Goal: Task Accomplishment & Management: Manage account settings

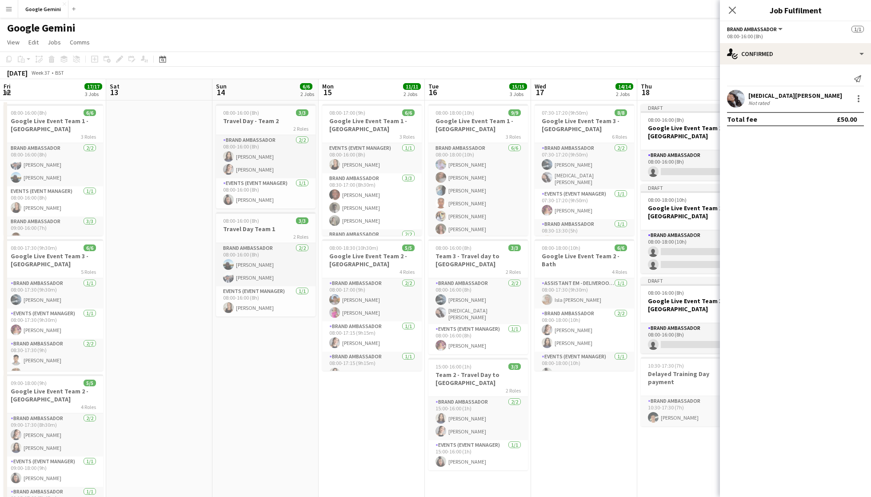
scroll to position [0, 189]
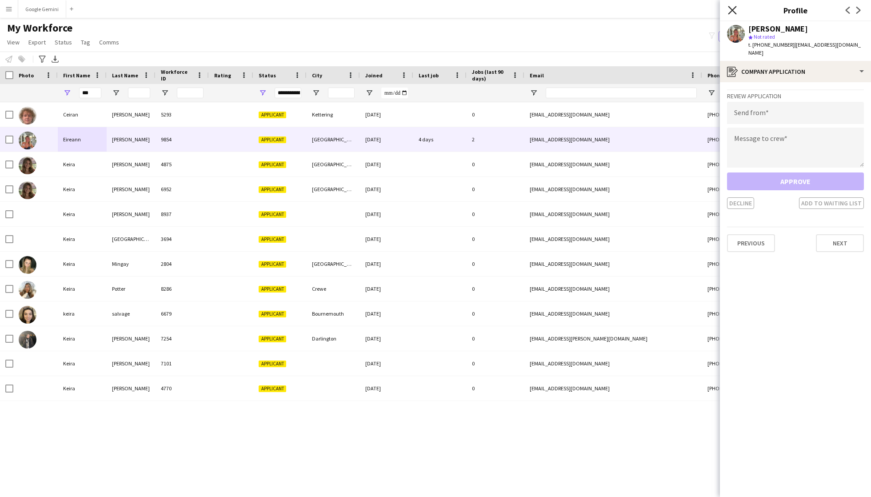
click at [735, 7] on icon at bounding box center [732, 10] width 8 height 8
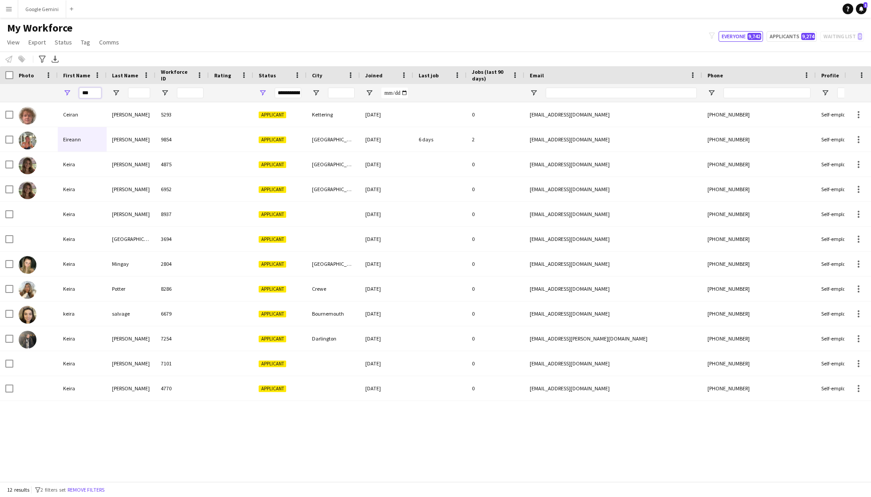
click at [92, 91] on input "***" at bounding box center [90, 93] width 22 height 11
type input "*"
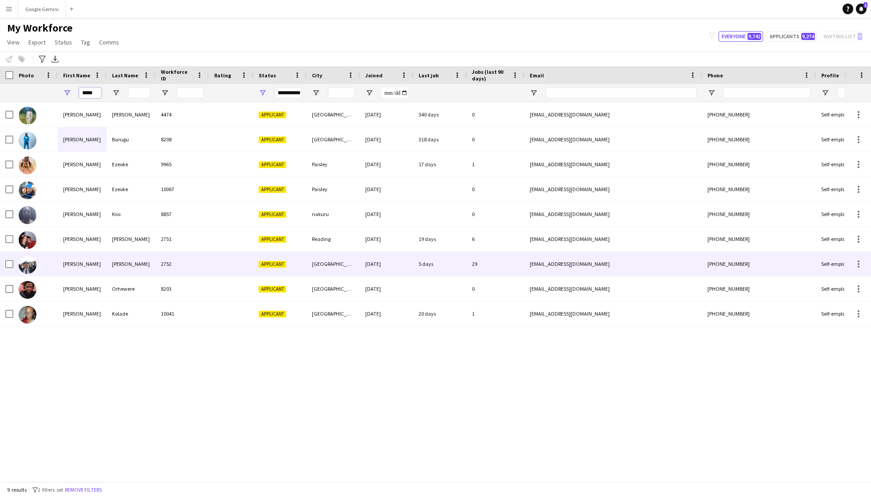
type input "*****"
click at [137, 262] on div "[PERSON_NAME]" at bounding box center [131, 264] width 49 height 24
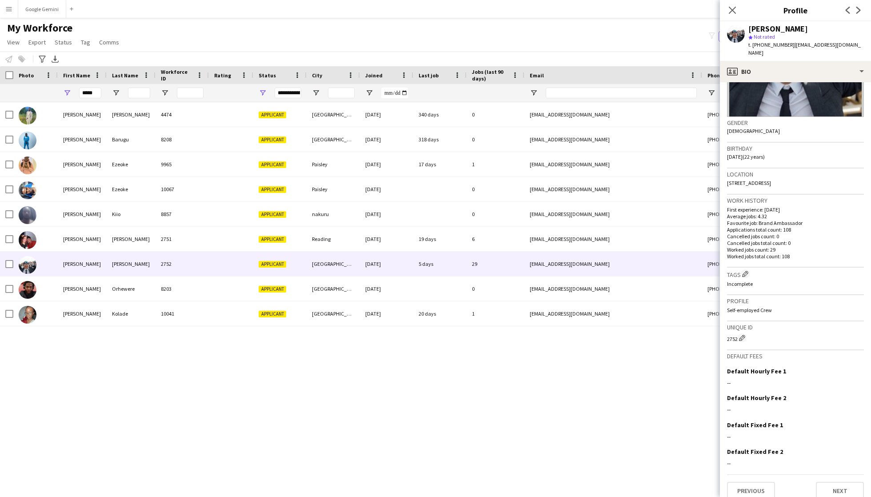
scroll to position [105, 0]
click at [843, 483] on button "Next" at bounding box center [840, 492] width 48 height 18
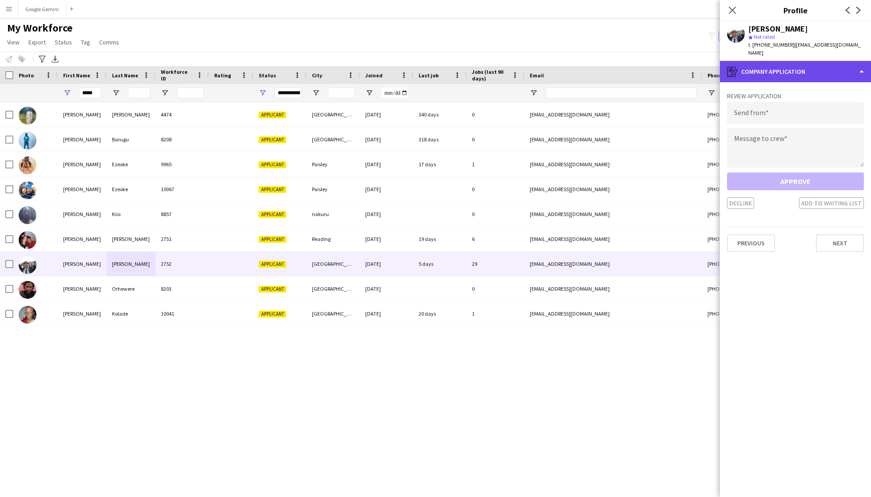
click at [809, 65] on div "register Company application" at bounding box center [795, 71] width 151 height 21
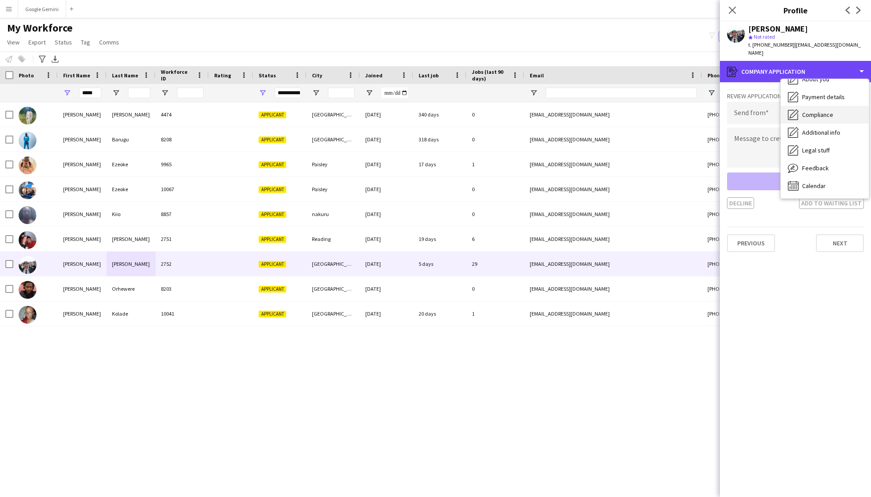
scroll to position [48, 0]
click at [551, 373] on div "[PERSON_NAME] 4474 Applicant [GEOGRAPHIC_DATA] [DATE] 340 days 0 [EMAIL_ADDRESS…" at bounding box center [422, 291] width 845 height 379
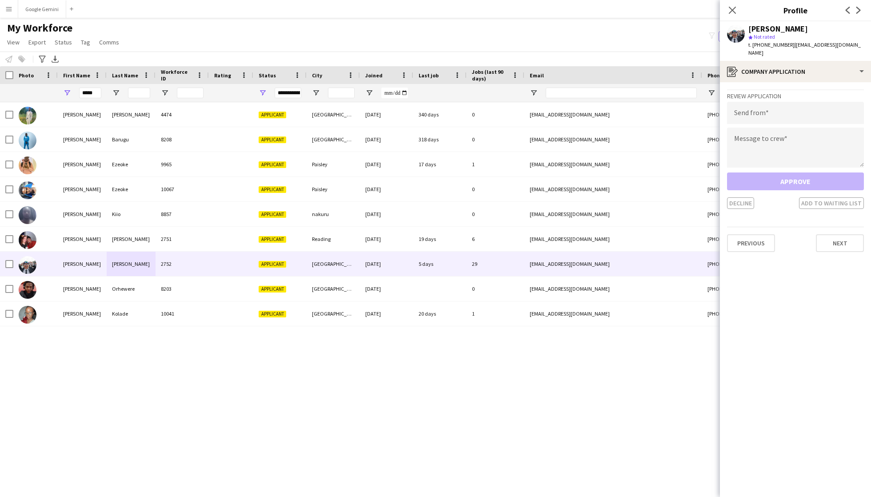
drag, startPoint x: 556, startPoint y: 413, endPoint x: 556, endPoint y: 402, distance: 10.7
click at [556, 413] on div "[PERSON_NAME] 4474 Applicant [GEOGRAPHIC_DATA] [DATE] 340 days 0 [EMAIL_ADDRESS…" at bounding box center [422, 291] width 845 height 379
click at [734, 7] on icon "Close pop-in" at bounding box center [732, 10] width 8 height 8
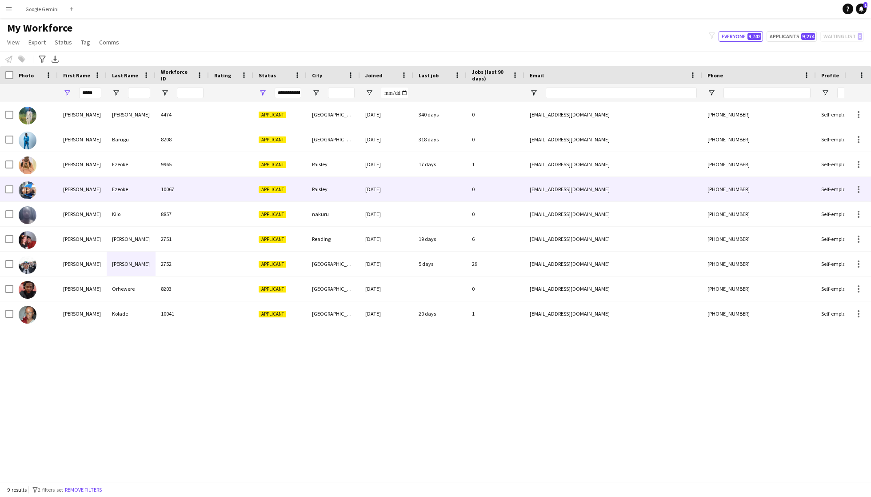
scroll to position [0, 0]
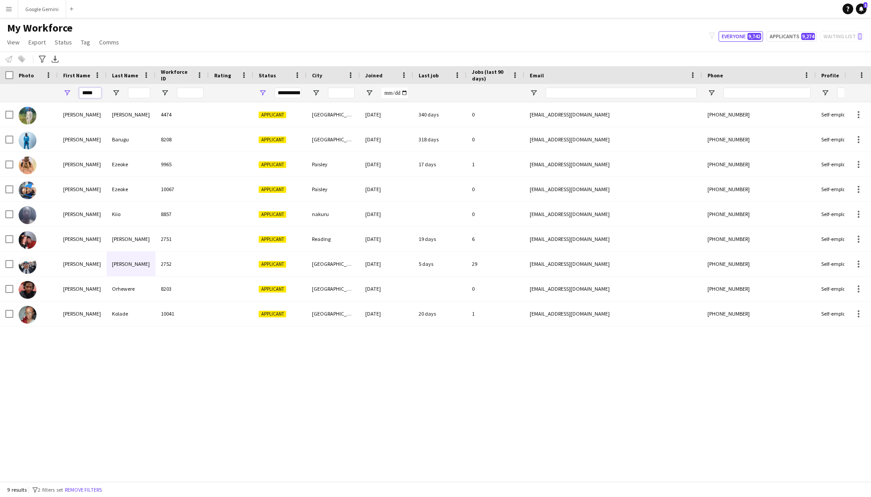
drag, startPoint x: 82, startPoint y: 92, endPoint x: 261, endPoint y: 92, distance: 179.2
click at [261, 92] on div "*****" at bounding box center [482, 93] width 964 height 18
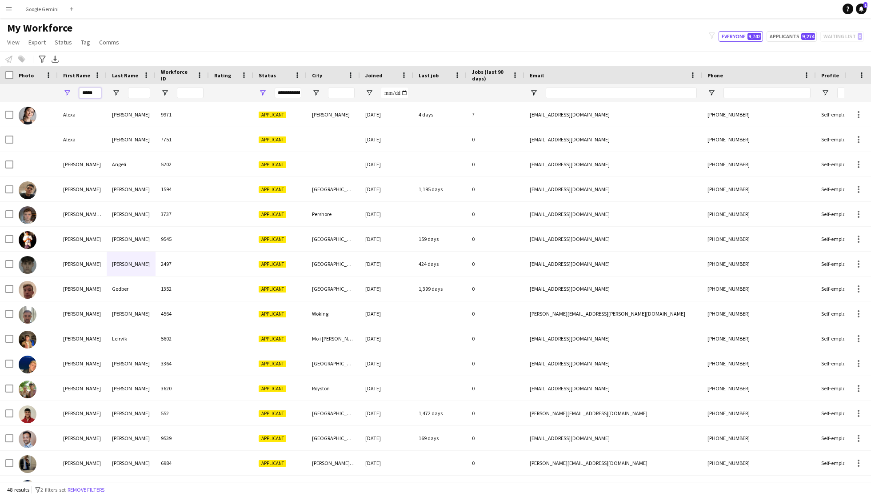
type input "*****"
click at [203, 120] on div "9971" at bounding box center [182, 114] width 53 height 24
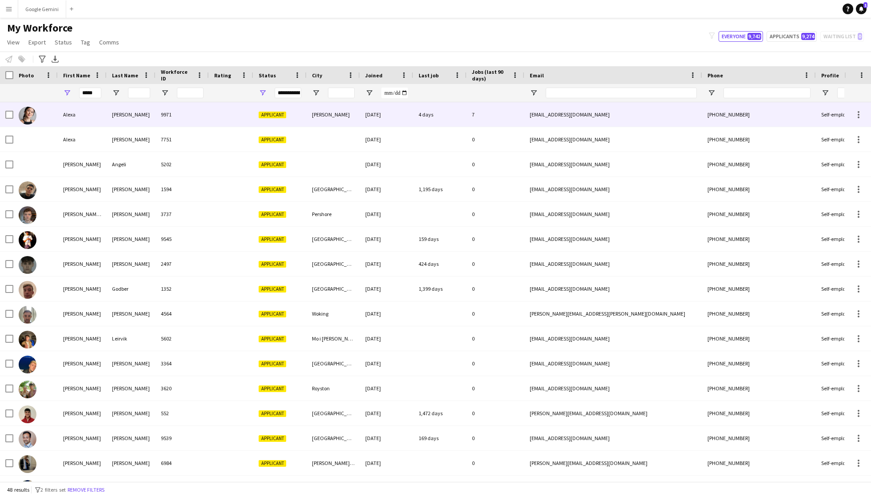
click at [212, 111] on div at bounding box center [231, 114] width 44 height 24
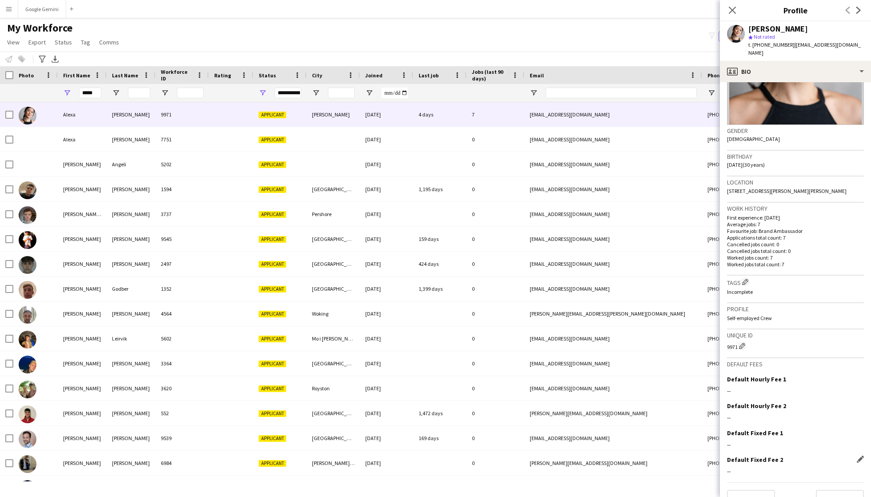
scroll to position [97, 0]
click at [828, 491] on button "Next" at bounding box center [840, 500] width 48 height 18
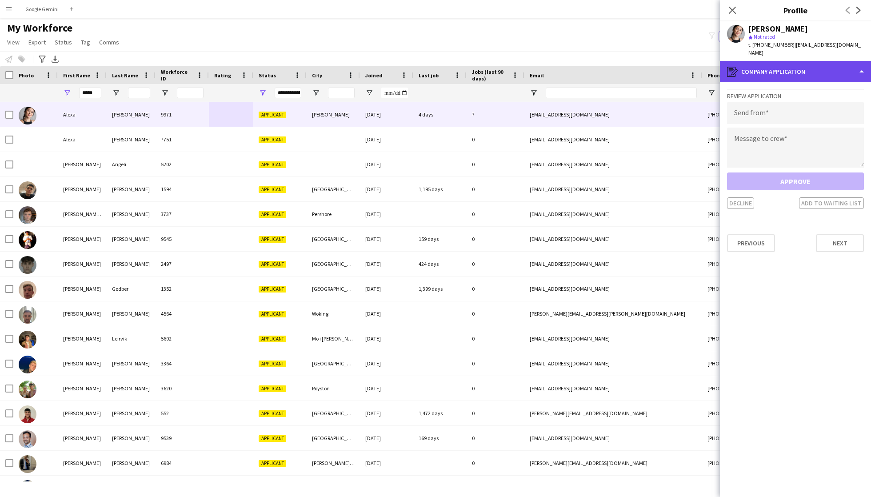
click at [774, 61] on div "register Company application" at bounding box center [795, 71] width 151 height 21
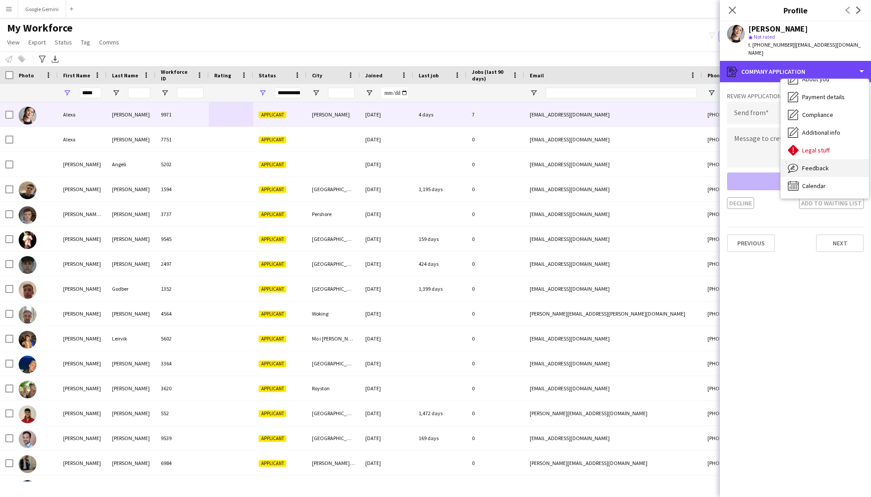
scroll to position [48, 0]
click at [630, 31] on div "My Workforce View Views Default view Deliveroo New view Update view Delete view…" at bounding box center [435, 36] width 871 height 30
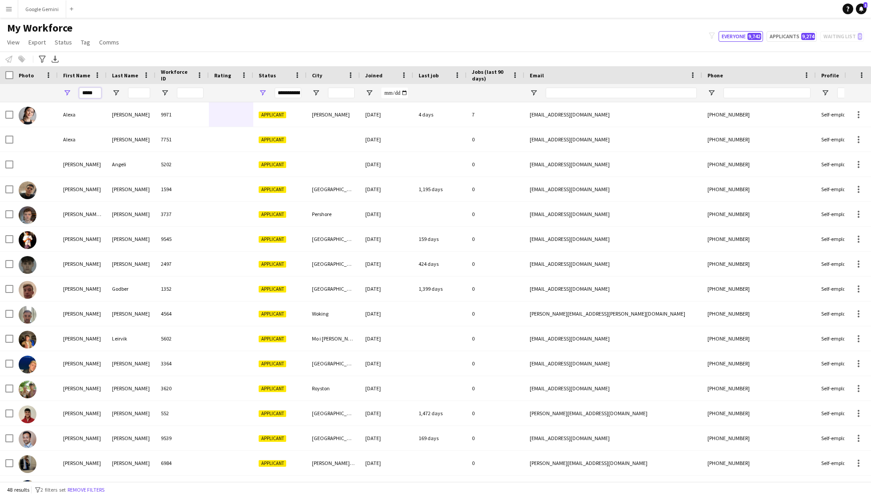
drag, startPoint x: 100, startPoint y: 92, endPoint x: 31, endPoint y: 91, distance: 68.9
click at [31, 91] on div "*****" at bounding box center [482, 93] width 964 height 18
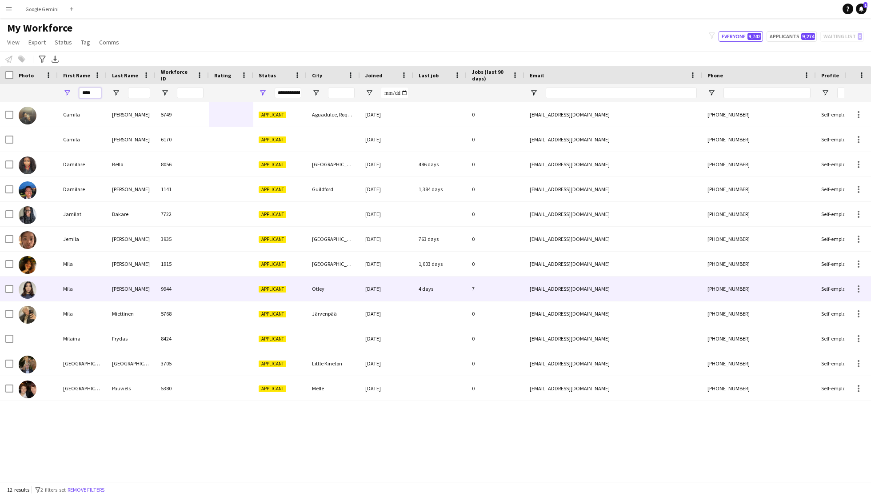
type input "****"
click at [130, 282] on div "[PERSON_NAME]" at bounding box center [131, 289] width 49 height 24
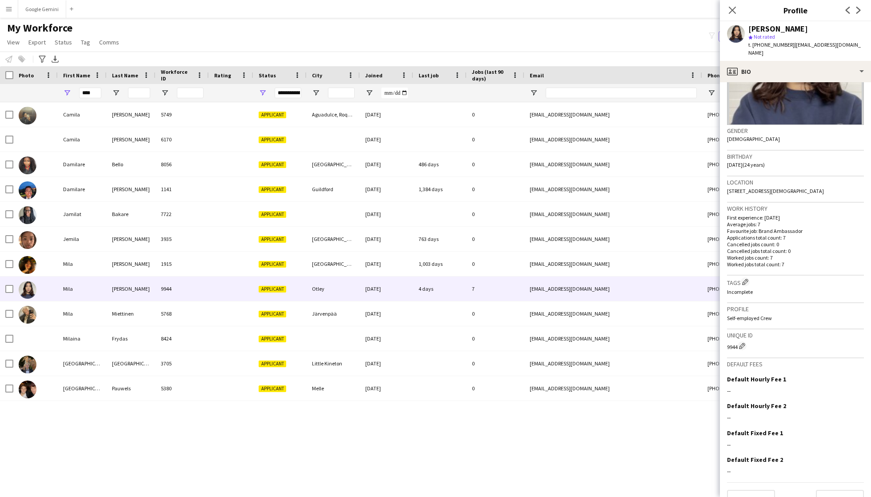
scroll to position [97, 0]
click at [829, 491] on app-crew-profile-bio "Gender [DEMOGRAPHIC_DATA] Birthday [DEMOGRAPHIC_DATA] (24 years) Location [STRE…" at bounding box center [795, 289] width 151 height 415
click at [830, 491] on button "Next" at bounding box center [840, 500] width 48 height 18
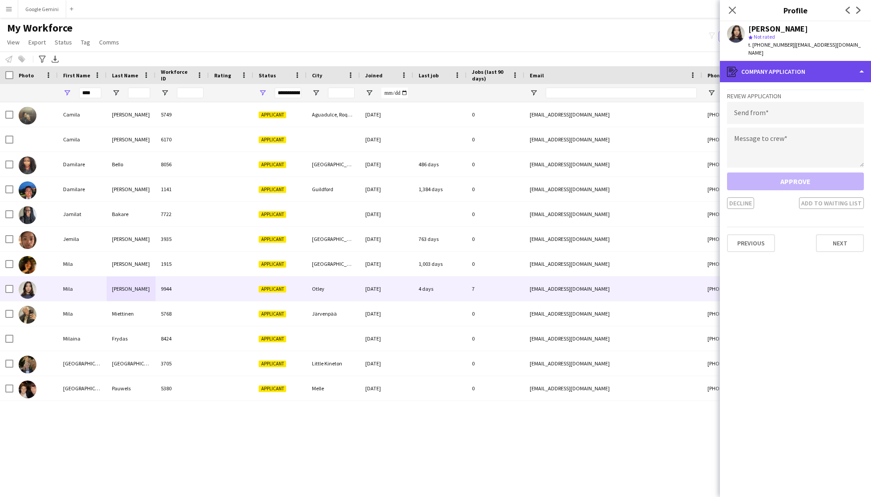
click at [796, 61] on div "register Company application" at bounding box center [795, 71] width 151 height 21
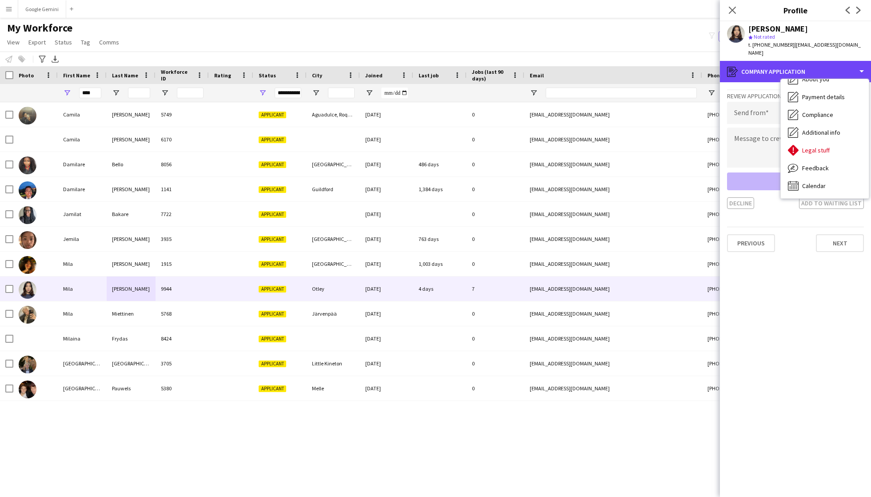
scroll to position [48, 0]
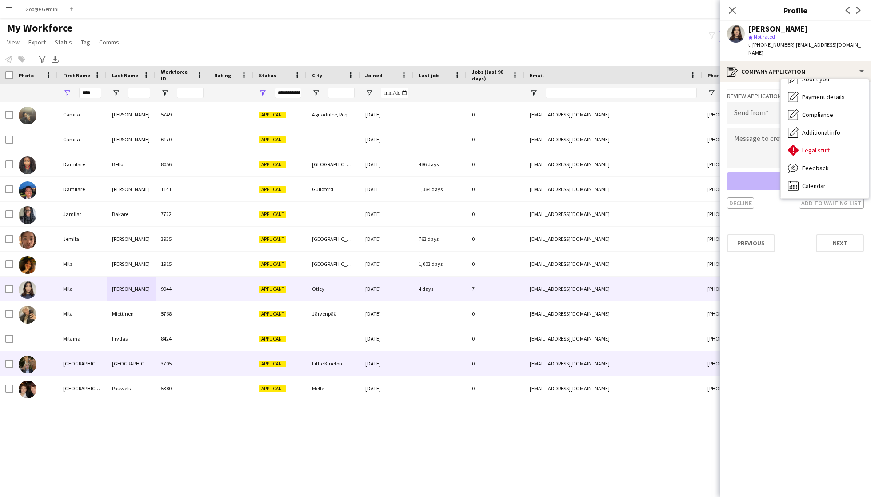
click at [561, 361] on div "[EMAIL_ADDRESS][DOMAIN_NAME]" at bounding box center [614, 363] width 178 height 24
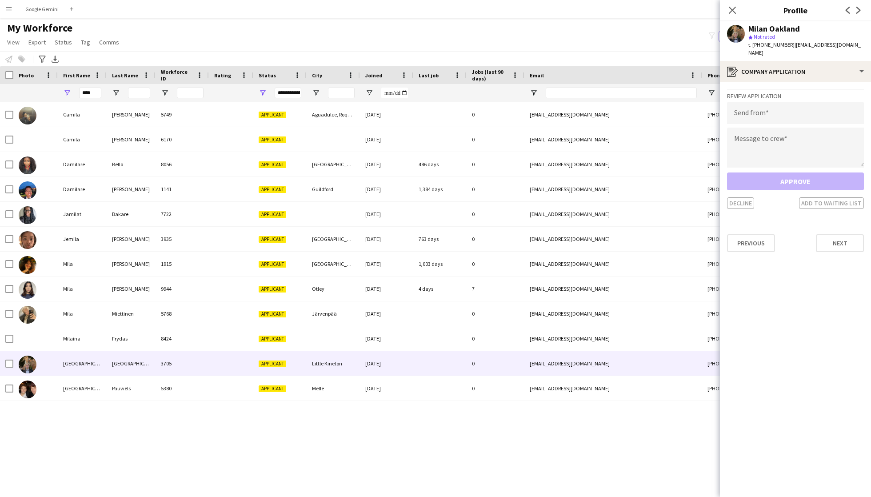
click at [735, 2] on div "Close pop-in" at bounding box center [732, 10] width 25 height 20
click at [93, 89] on input "****" at bounding box center [90, 93] width 22 height 11
click at [95, 90] on input "****" at bounding box center [90, 93] width 22 height 11
drag, startPoint x: 95, startPoint y: 91, endPoint x: 15, endPoint y: 102, distance: 80.8
click at [15, 102] on div "Workforce Details Photo First Name" at bounding box center [435, 273] width 871 height 415
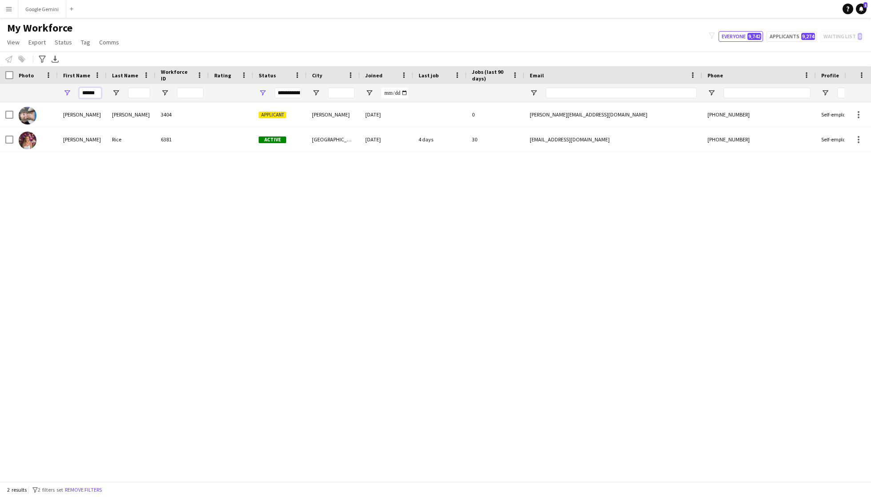
type input "******"
click at [223, 113] on div at bounding box center [231, 114] width 44 height 24
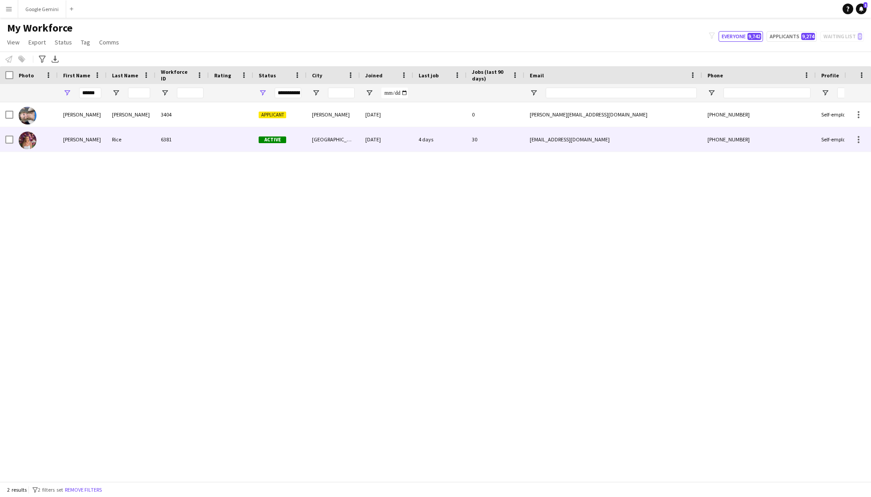
click at [195, 128] on div "6381" at bounding box center [182, 139] width 53 height 24
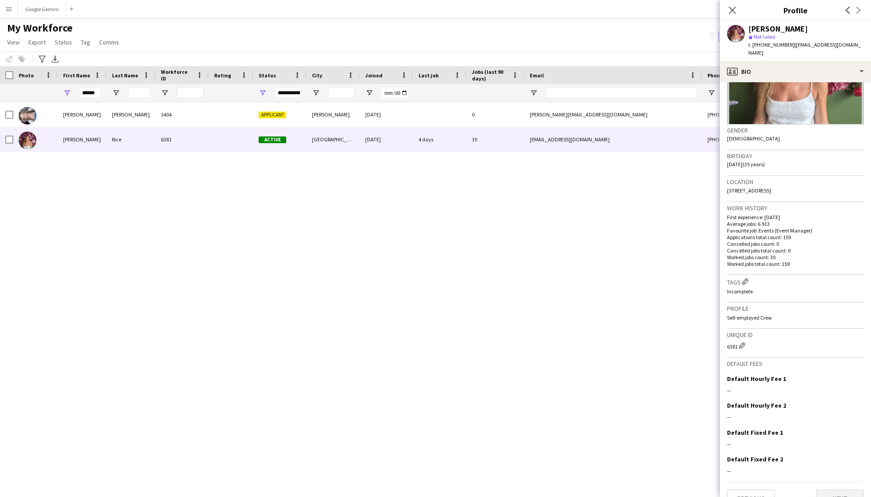
scroll to position [97, 0]
click at [834, 491] on button "Next" at bounding box center [840, 500] width 48 height 18
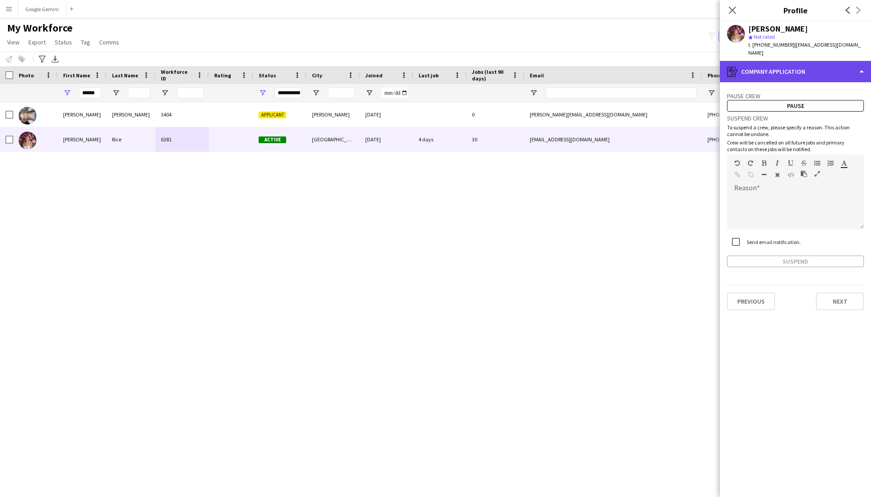
click at [776, 64] on div "register Company application" at bounding box center [795, 71] width 151 height 21
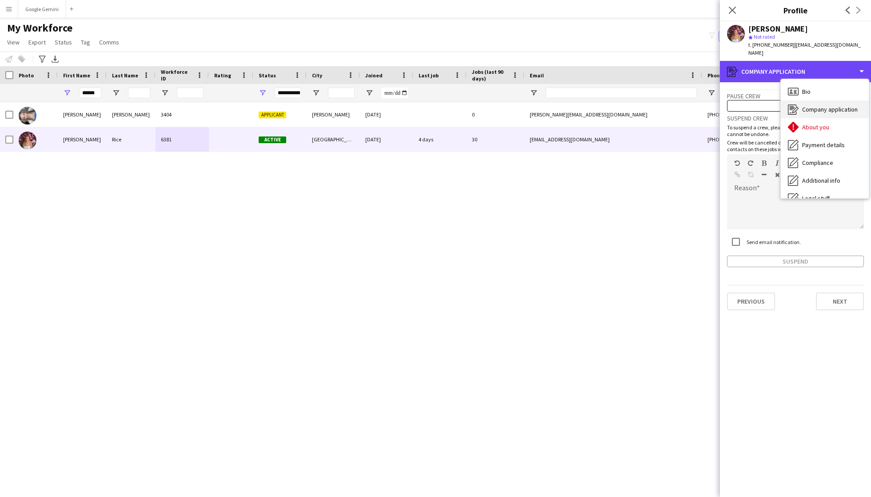
scroll to position [0, 0]
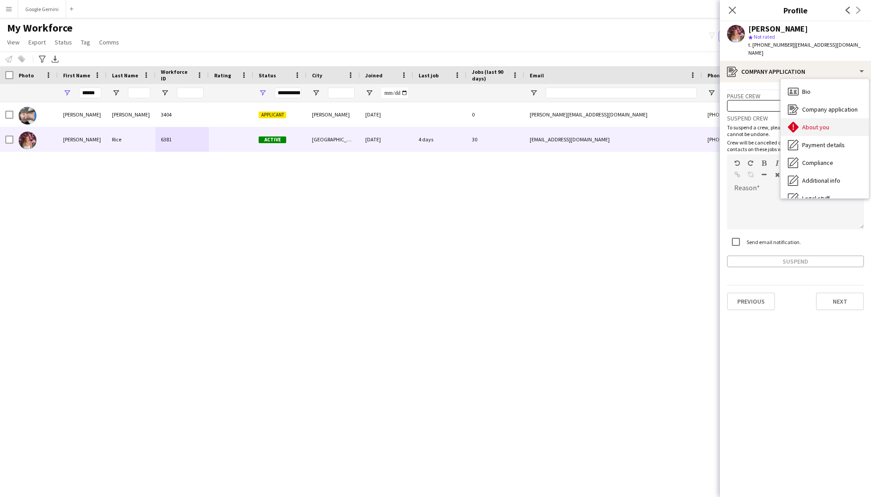
click at [830, 119] on div "About you About you" at bounding box center [825, 127] width 88 height 18
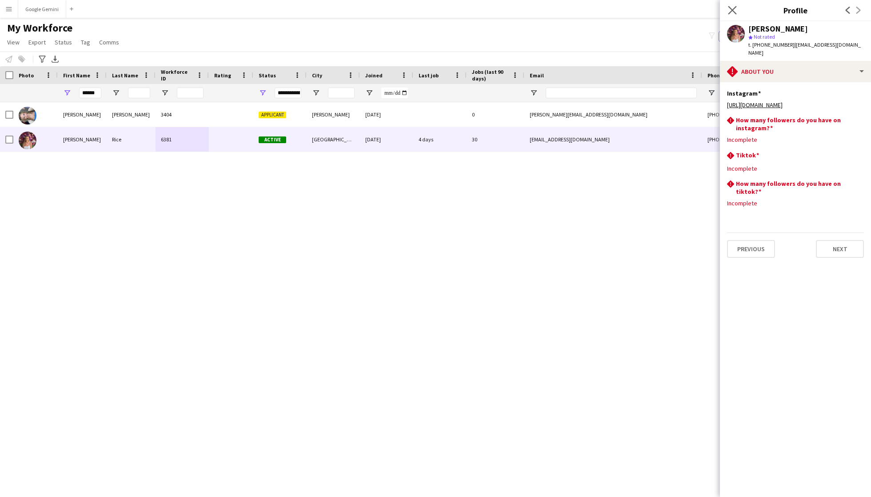
click at [737, 8] on app-icon "Close pop-in" at bounding box center [732, 10] width 13 height 13
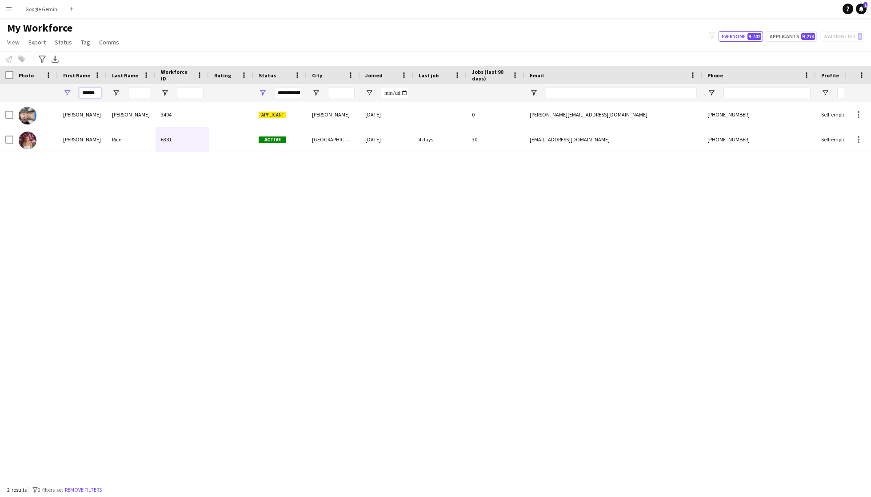
drag, startPoint x: 83, startPoint y: 93, endPoint x: 195, endPoint y: 92, distance: 112.0
click at [195, 92] on div "******" at bounding box center [482, 93] width 964 height 18
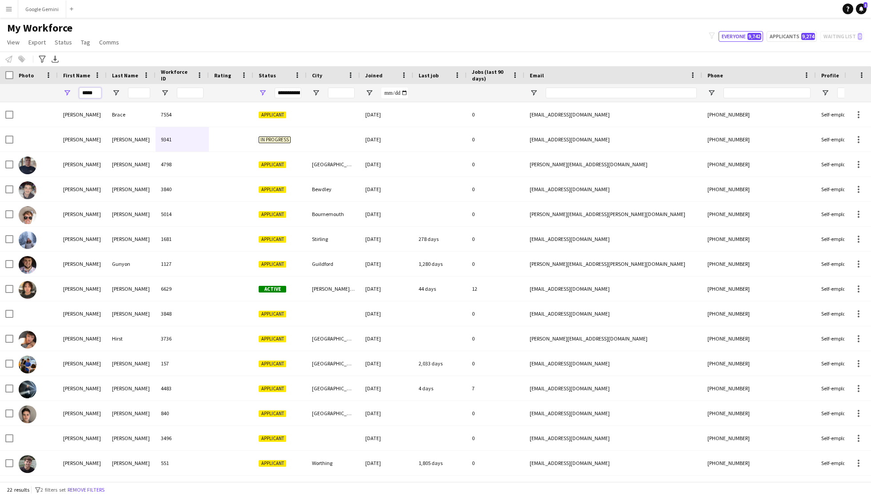
type input "*****"
click at [145, 92] on input "Last Name Filter Input" at bounding box center [139, 93] width 22 height 11
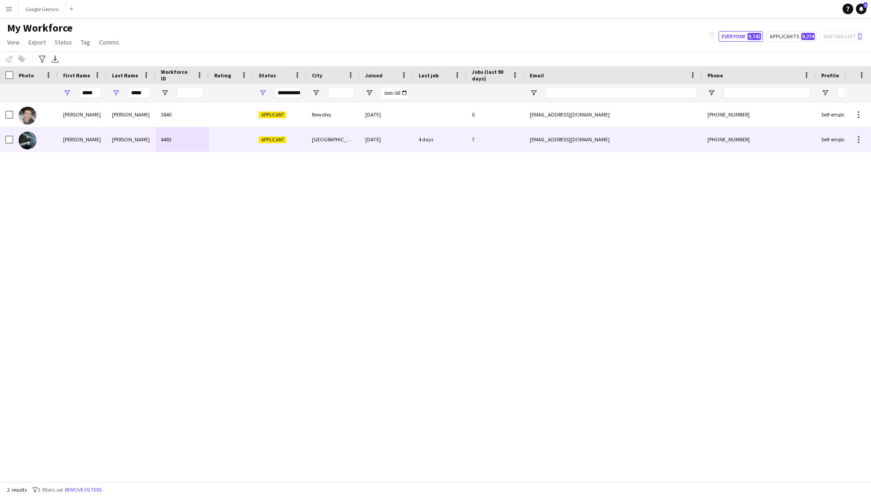
click at [135, 144] on div "[PERSON_NAME]" at bounding box center [131, 139] width 49 height 24
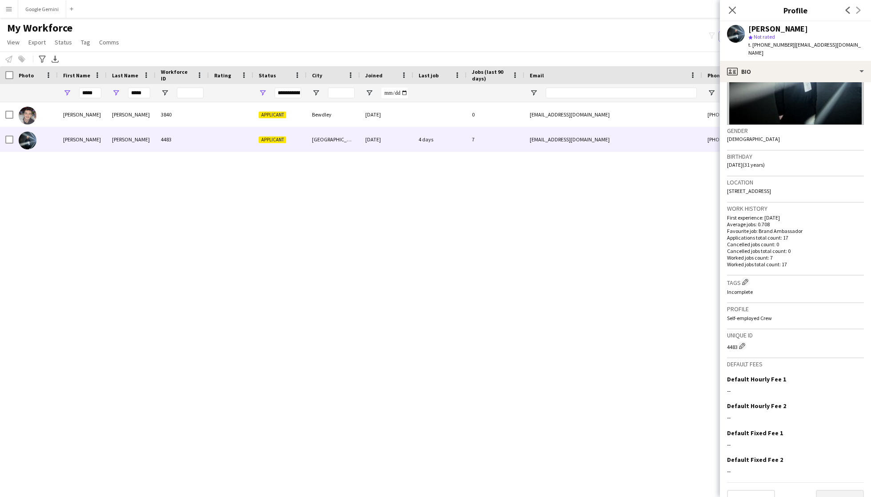
scroll to position [97, 0]
click at [837, 491] on button "Next" at bounding box center [840, 500] width 48 height 18
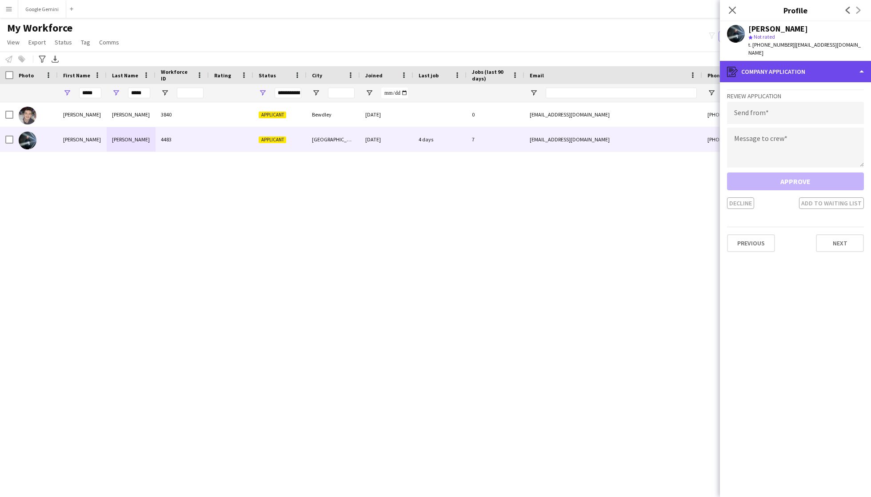
click at [791, 67] on div "register Company application" at bounding box center [795, 71] width 151 height 21
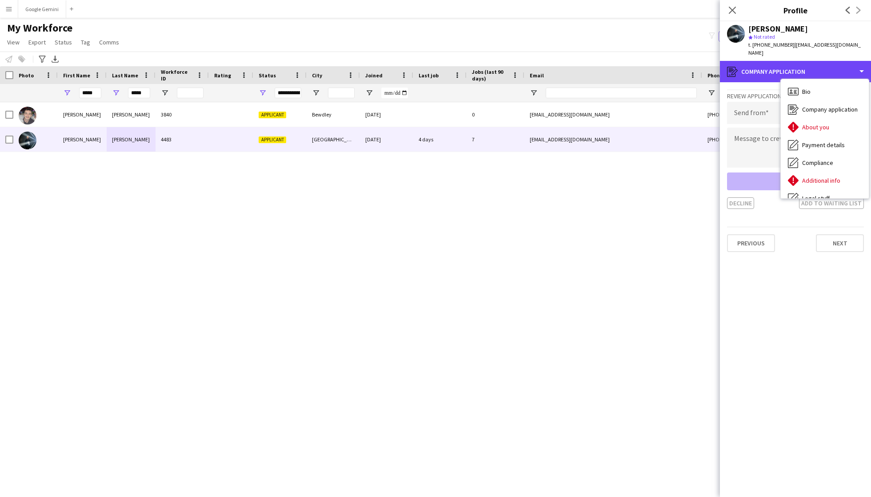
scroll to position [0, 0]
click at [544, 271] on div "[PERSON_NAME] 3840 Applicant Bewdley [DATE] 0 [EMAIL_ADDRESS][DOMAIN_NAME] [PHO…" at bounding box center [422, 291] width 845 height 379
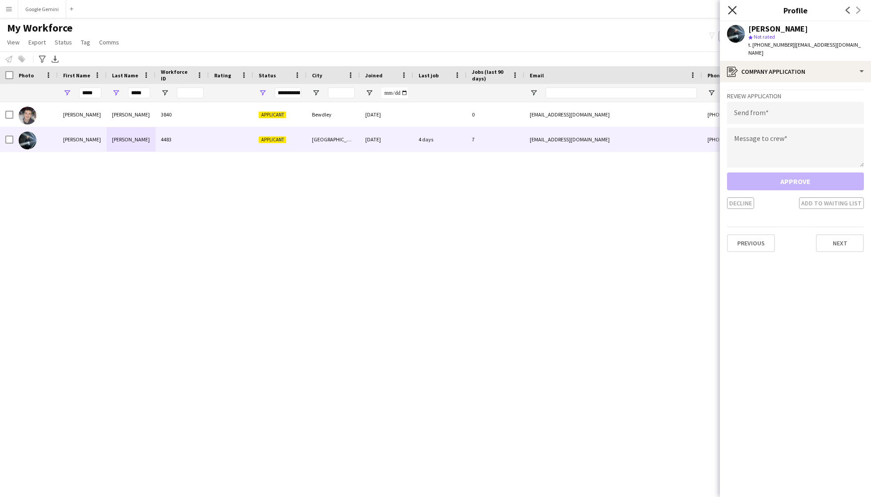
click at [731, 6] on icon "Close pop-in" at bounding box center [732, 10] width 8 height 8
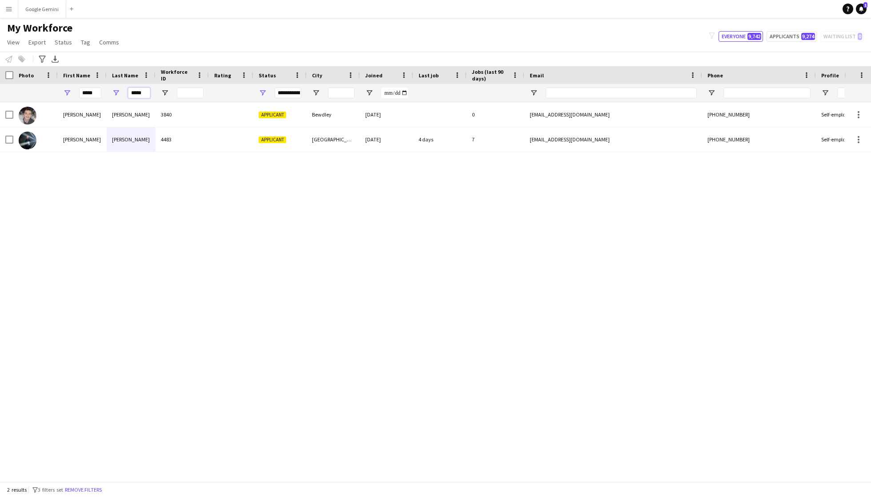
drag, startPoint x: 146, startPoint y: 91, endPoint x: 116, endPoint y: 47, distance: 53.4
click at [133, 91] on input "*****" at bounding box center [139, 93] width 22 height 11
type input "*"
drag, startPoint x: 94, startPoint y: 92, endPoint x: 77, endPoint y: 89, distance: 17.5
click at [89, 92] on input "*****" at bounding box center [90, 93] width 22 height 11
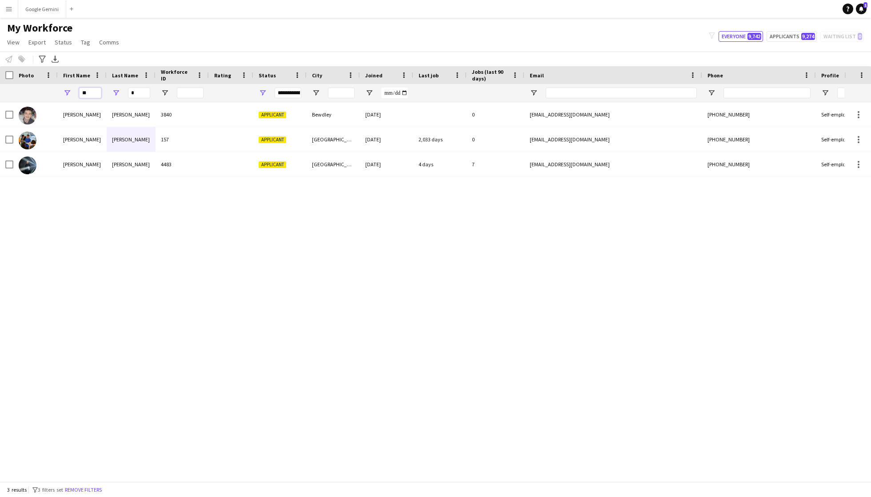
type input "*"
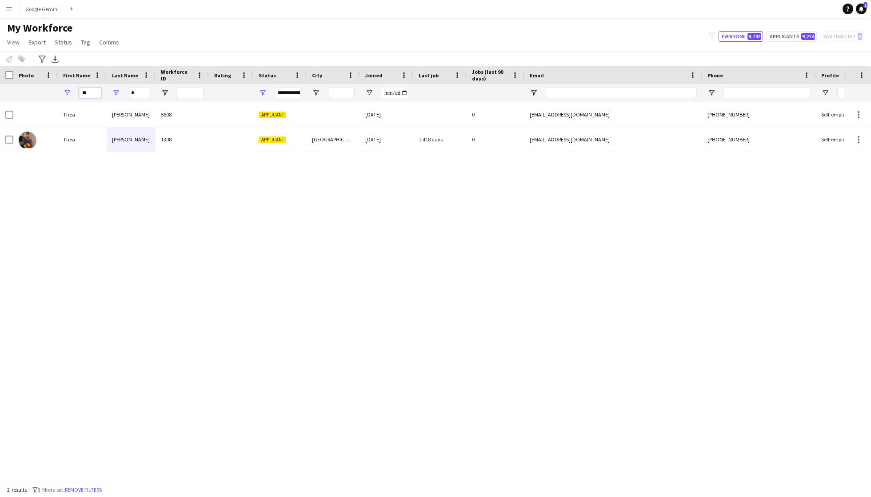
type input "*"
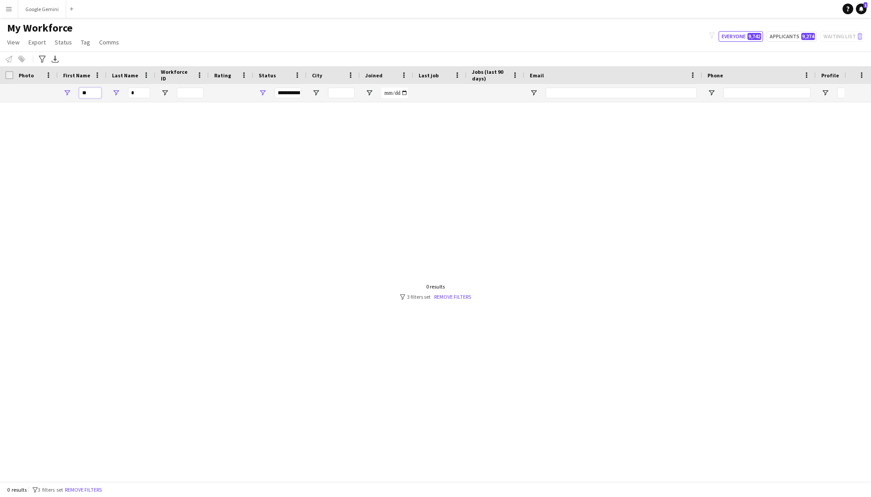
type input "*"
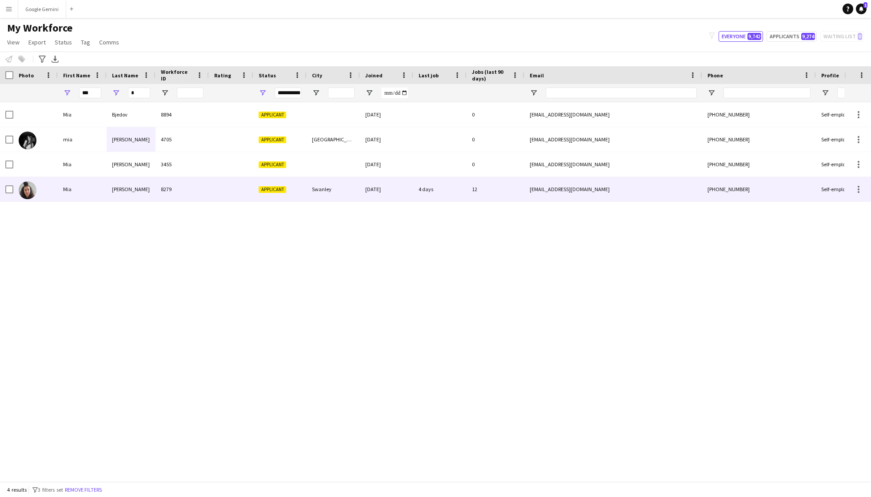
click at [133, 185] on div "[PERSON_NAME]" at bounding box center [131, 189] width 49 height 24
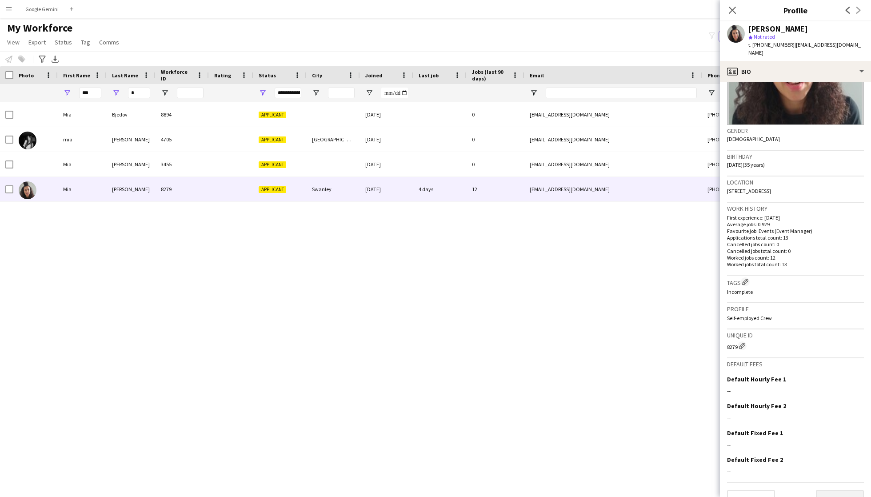
scroll to position [97, 0]
click at [831, 491] on button "Next" at bounding box center [840, 500] width 48 height 18
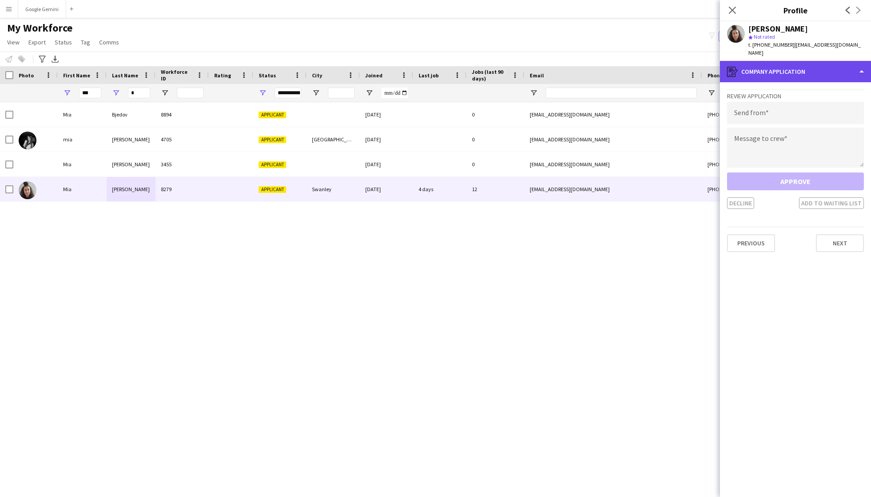
click at [795, 65] on div "register Company application" at bounding box center [795, 71] width 151 height 21
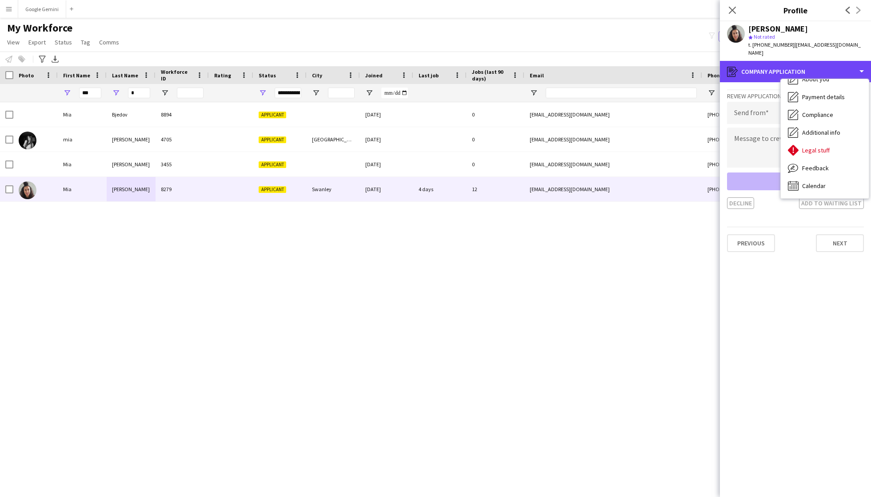
scroll to position [48, 0]
click at [613, 312] on div "[PERSON_NAME] 8894 Applicant [DATE] 0 [EMAIL_ADDRESS][DOMAIN_NAME] [PHONE_NUMBE…" at bounding box center [422, 291] width 845 height 379
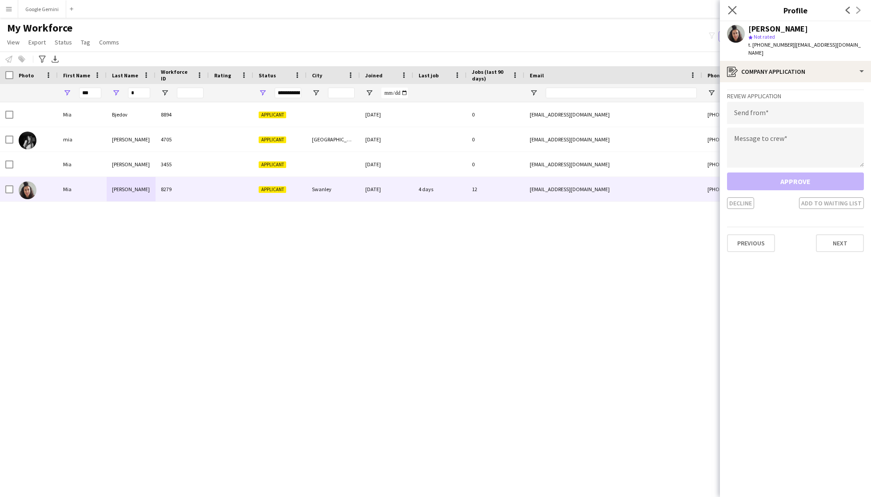
click at [730, 4] on app-icon "Close pop-in" at bounding box center [732, 10] width 13 height 13
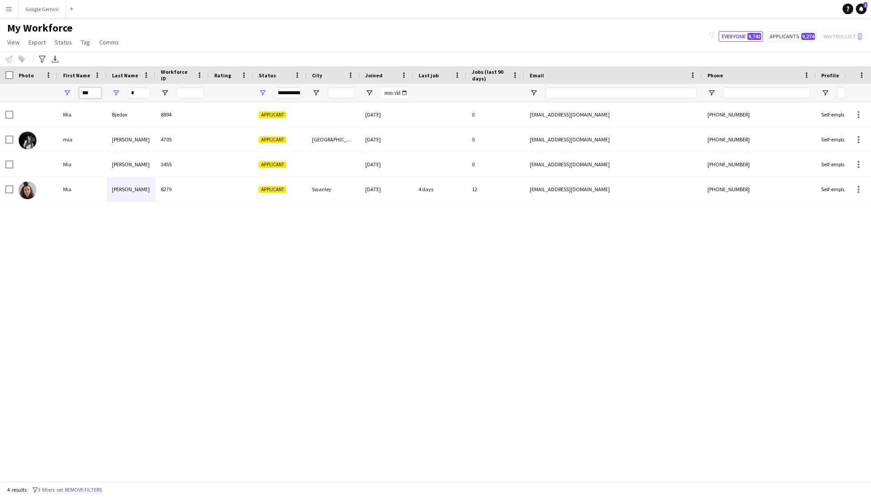
click at [98, 92] on input "***" at bounding box center [90, 93] width 22 height 11
type input "*"
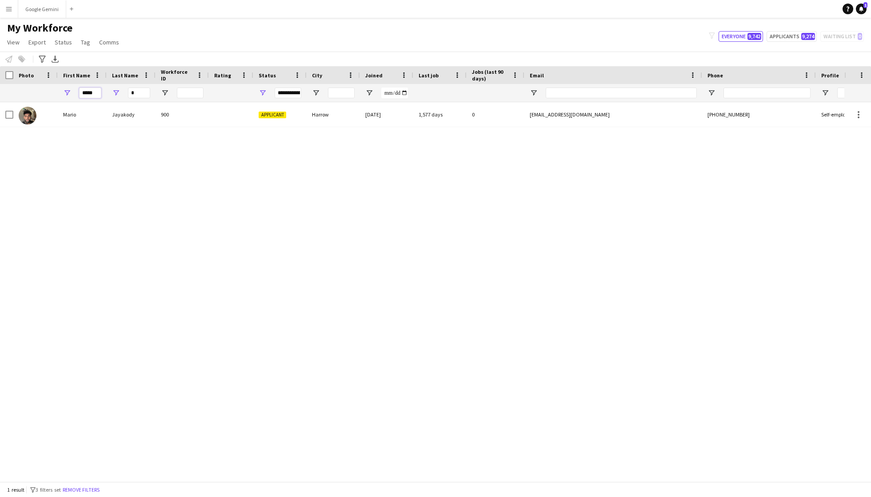
type input "*****"
click at [101, 116] on div "Mario" at bounding box center [82, 114] width 49 height 24
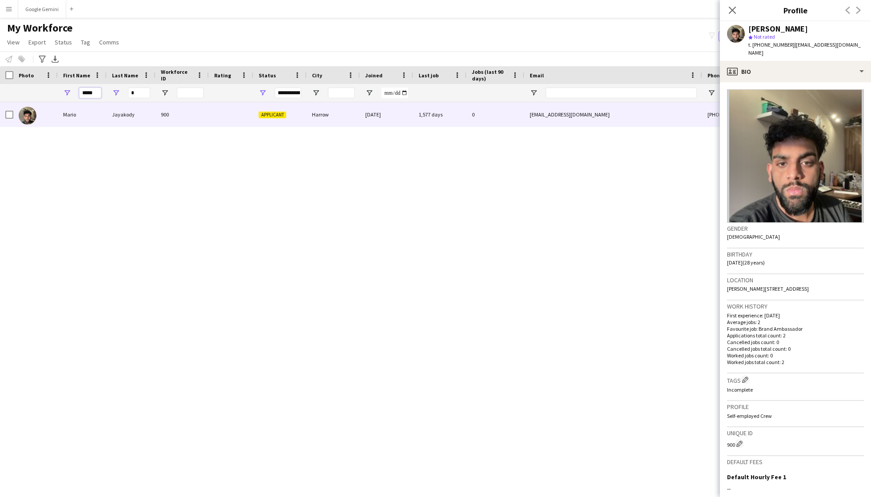
drag, startPoint x: 100, startPoint y: 94, endPoint x: 116, endPoint y: 94, distance: 16.4
click at [100, 94] on input "*****" at bounding box center [90, 93] width 22 height 11
click at [140, 95] on input "*" at bounding box center [139, 93] width 22 height 11
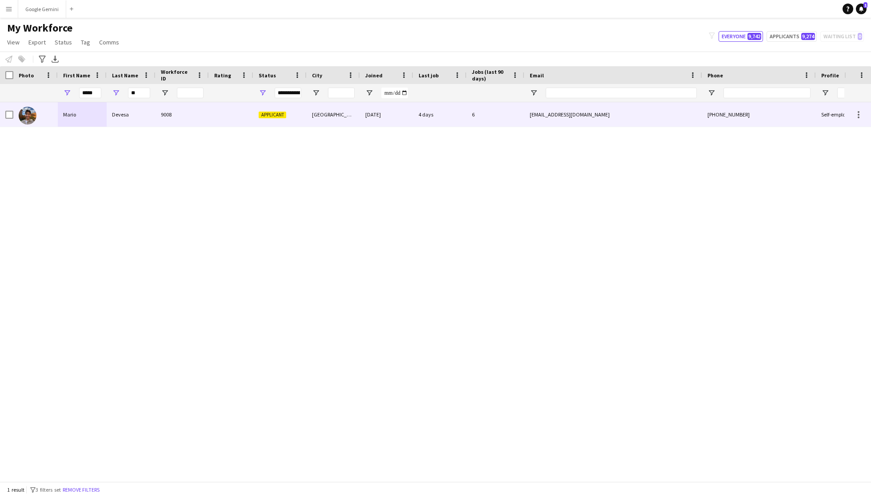
drag, startPoint x: 168, startPoint y: 125, endPoint x: 162, endPoint y: 125, distance: 5.8
click at [168, 125] on div "9008" at bounding box center [182, 114] width 53 height 24
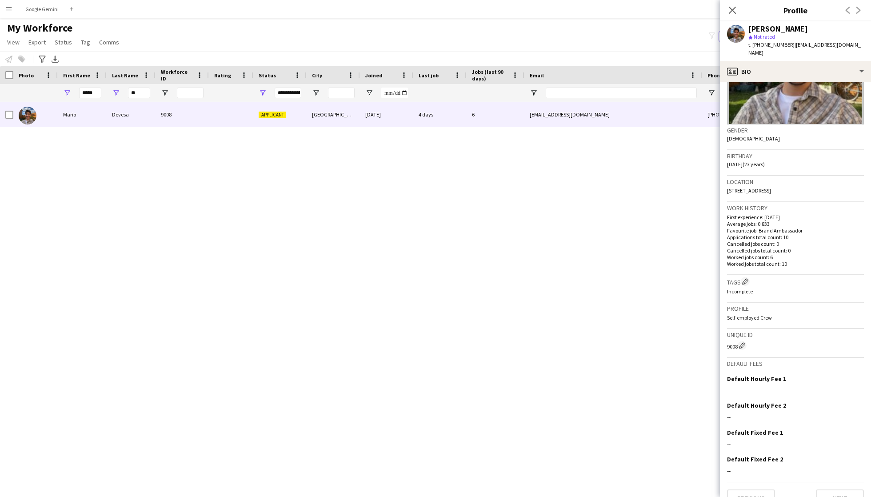
scroll to position [97, 0]
click at [831, 491] on button "Next" at bounding box center [840, 500] width 48 height 18
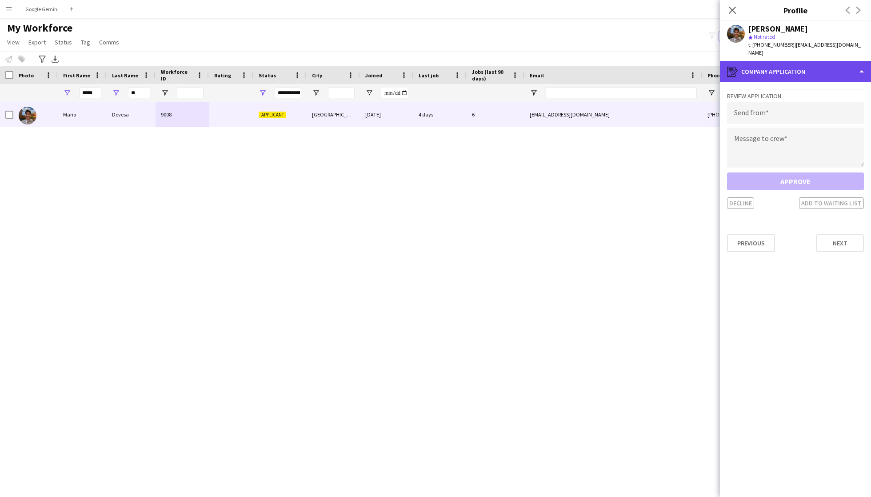
click at [790, 61] on div "register Company application" at bounding box center [795, 71] width 151 height 21
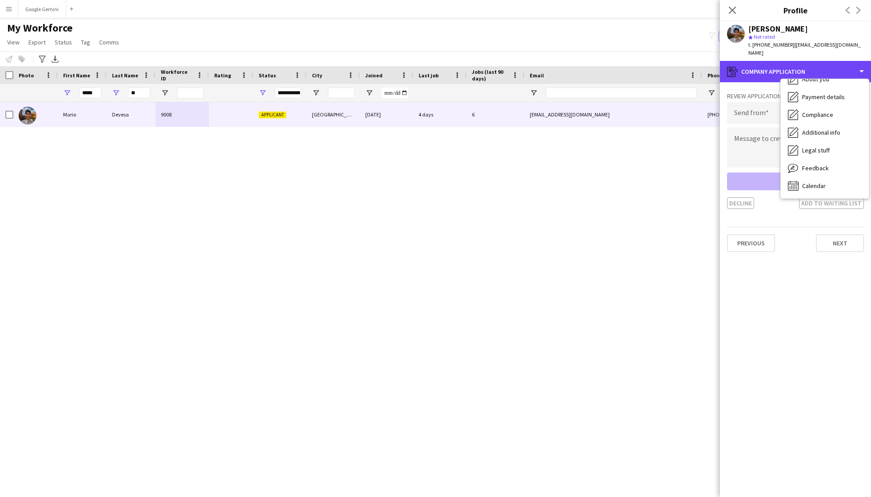
scroll to position [49, 0]
click at [577, 284] on div "[PERSON_NAME] 9008 Applicant [GEOGRAPHIC_DATA] [DATE] 4 days 6 [EMAIL_ADDRESS][…" at bounding box center [422, 291] width 845 height 379
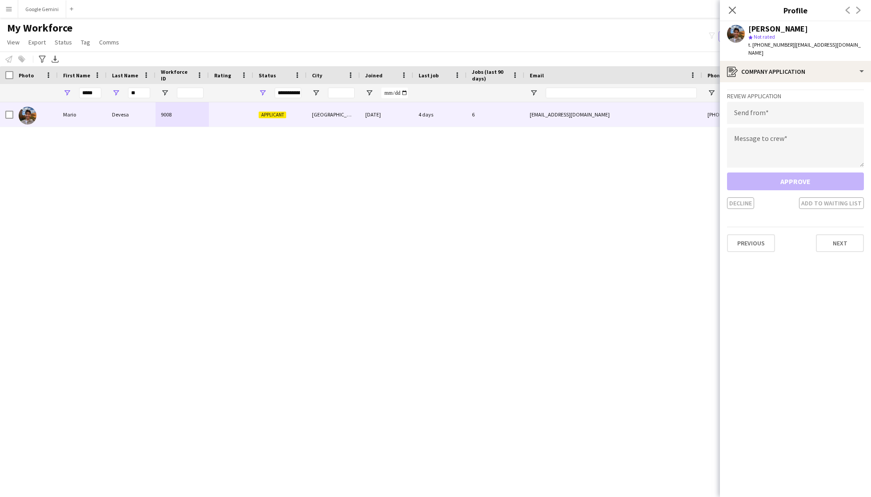
scroll to position [0, 0]
click at [730, 6] on app-icon "Close pop-in" at bounding box center [732, 10] width 13 height 13
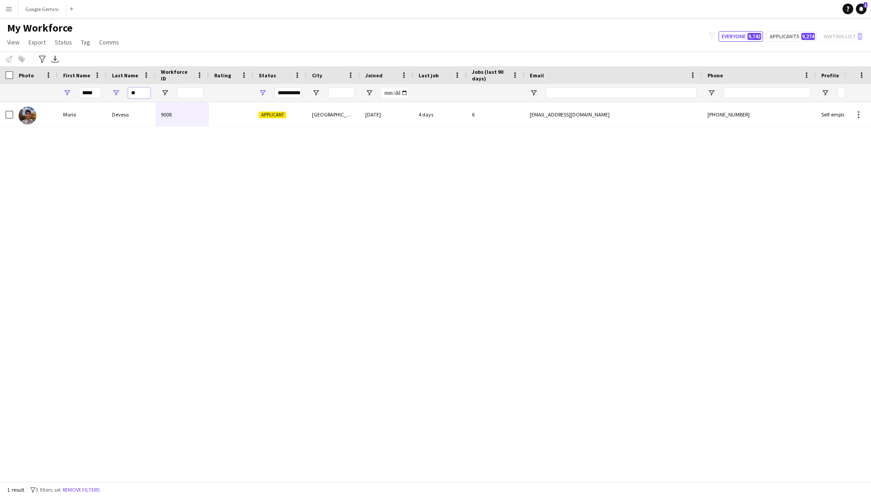
click at [144, 91] on input "**" at bounding box center [139, 93] width 22 height 11
type input "*"
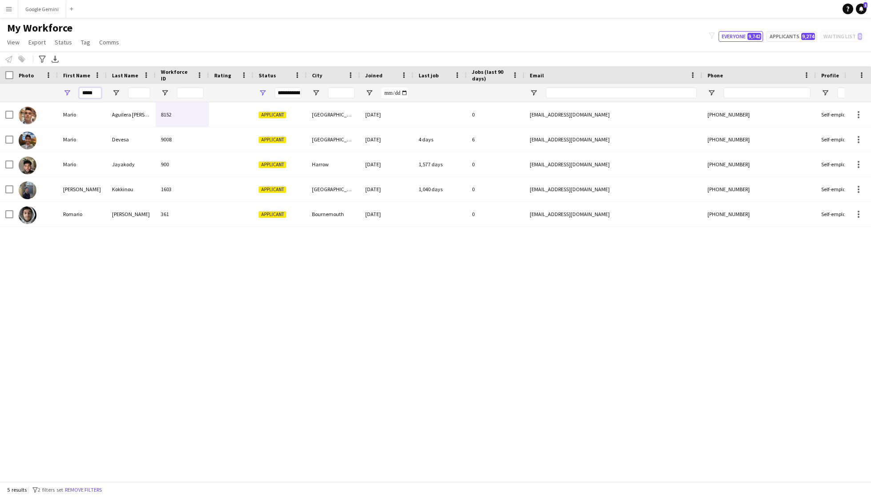
click at [99, 92] on input "*****" at bounding box center [90, 93] width 22 height 11
type input "*"
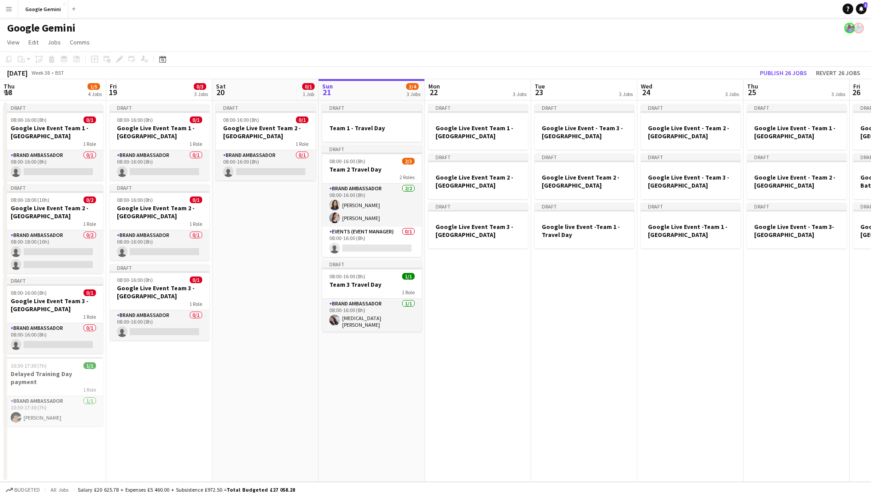
scroll to position [0, 212]
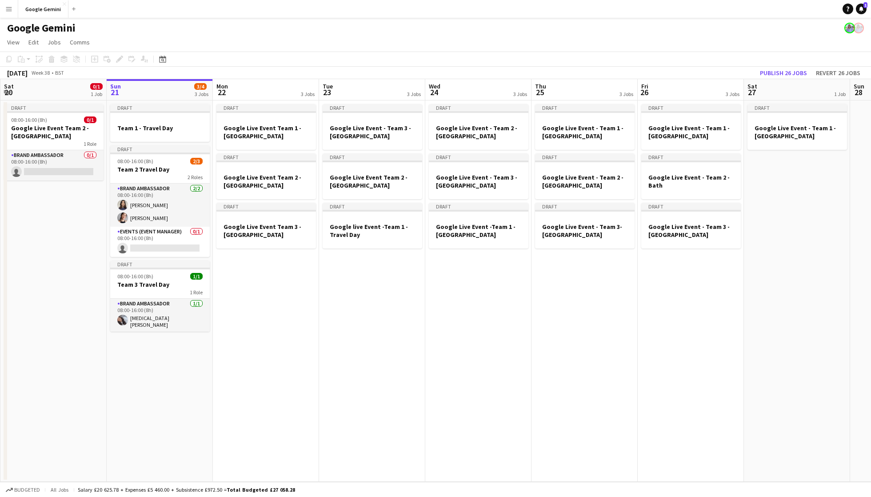
click at [6, 6] on app-icon "Menu" at bounding box center [8, 8] width 7 height 7
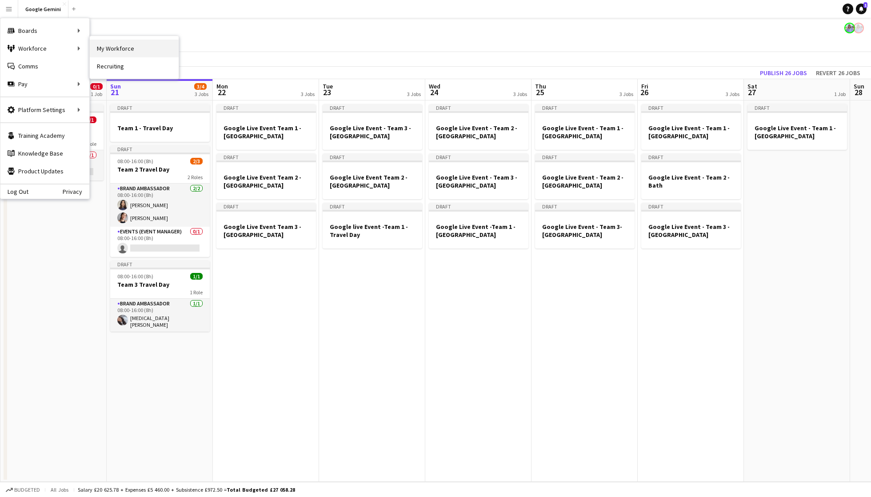
click at [125, 51] on link "My Workforce" at bounding box center [134, 49] width 89 height 18
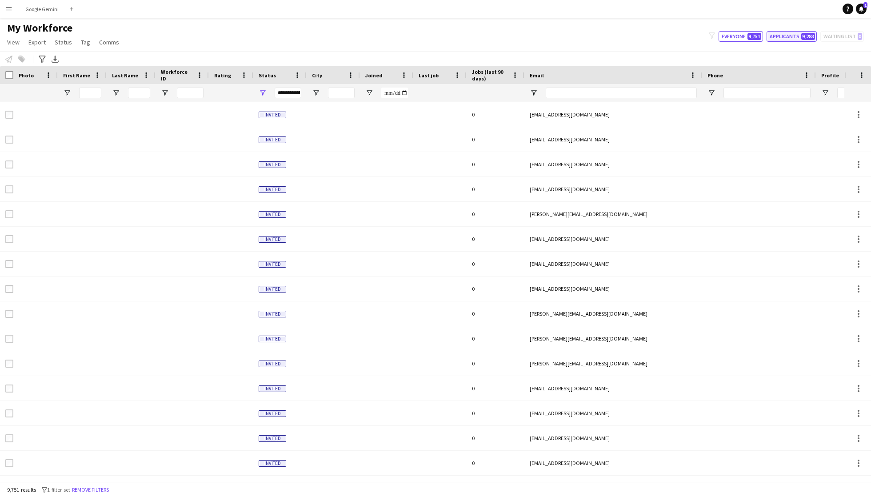
click at [794, 31] on button "Applicants 9,283" at bounding box center [792, 36] width 50 height 11
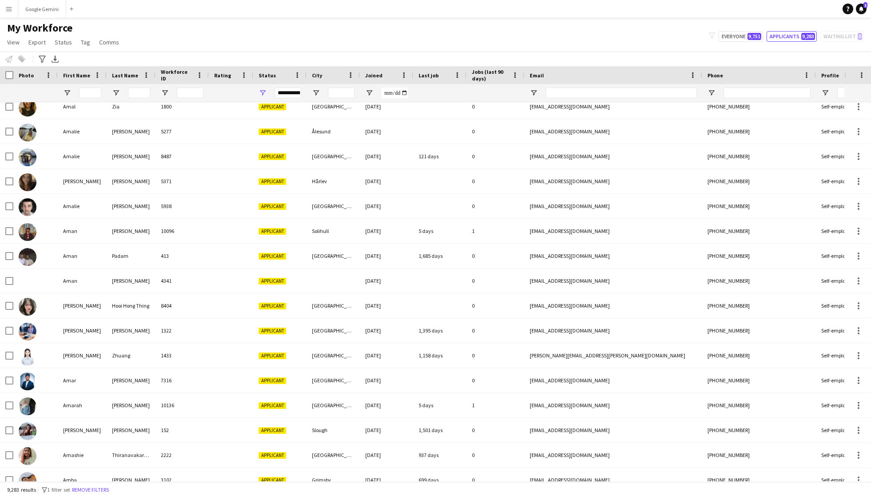
click at [742, 29] on div "My Workforce View Views Default view Deliveroo New view Update view Delete view…" at bounding box center [435, 36] width 871 height 30
click at [742, 35] on button "Everyone 9,751" at bounding box center [741, 36] width 44 height 11
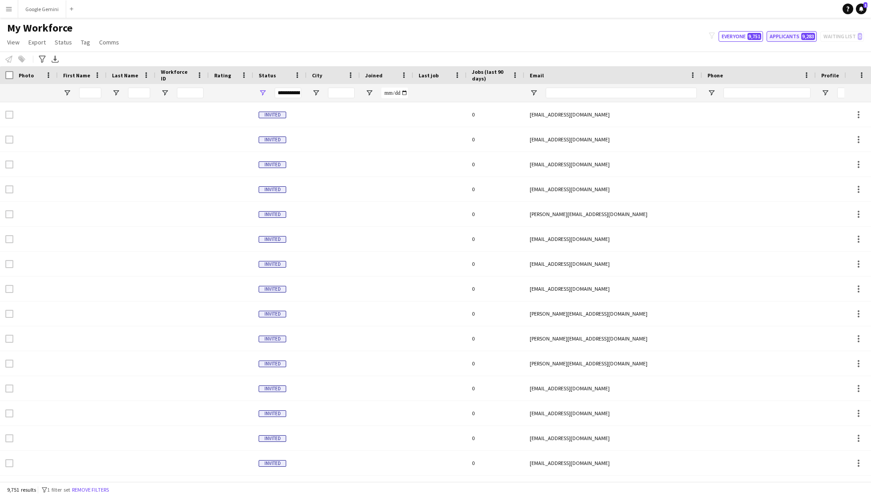
click at [787, 39] on button "Applicants 9,283" at bounding box center [792, 36] width 50 height 11
type input "**********"
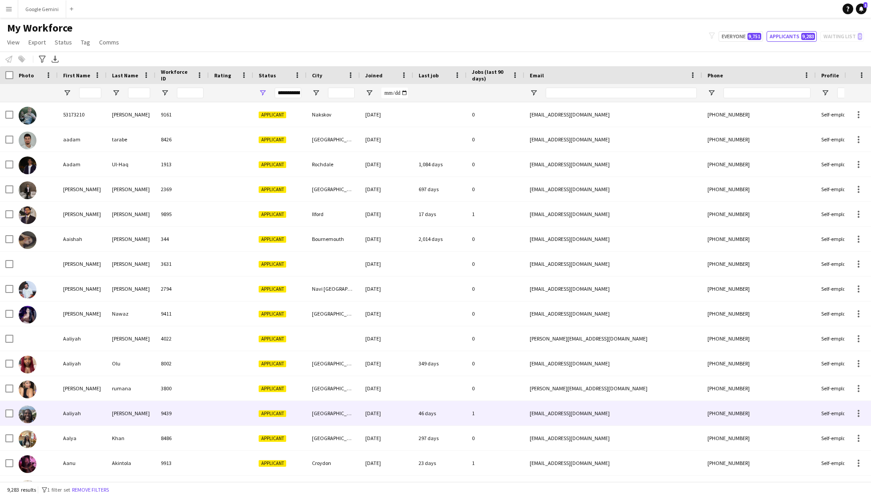
click at [148, 413] on div "[PERSON_NAME]" at bounding box center [131, 413] width 49 height 24
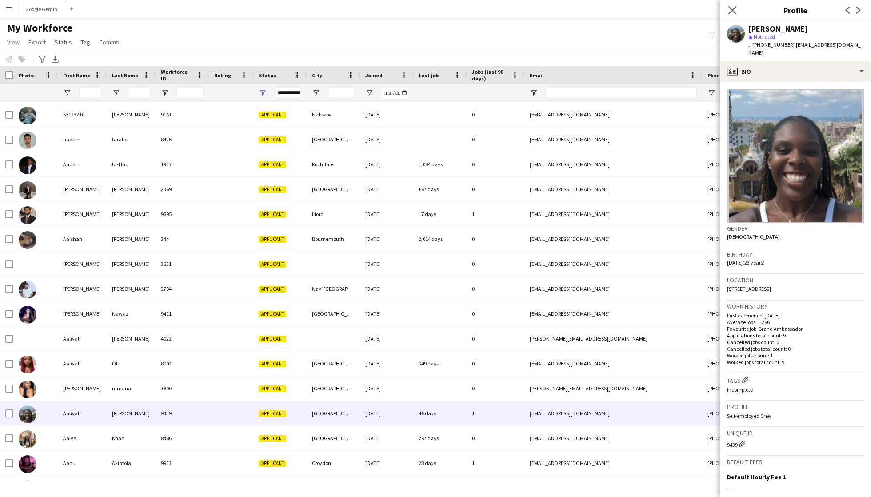
click at [730, 6] on app-icon "Close pop-in" at bounding box center [732, 10] width 13 height 13
